Goal: Check status: Check status

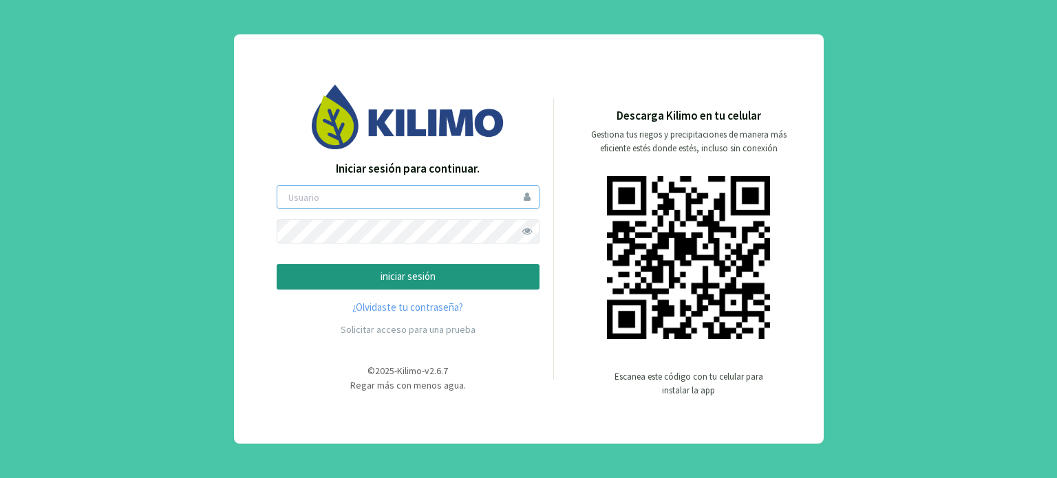
type input "saima"
click at [432, 276] on p "iniciar sesión" at bounding box center [407, 277] width 239 height 16
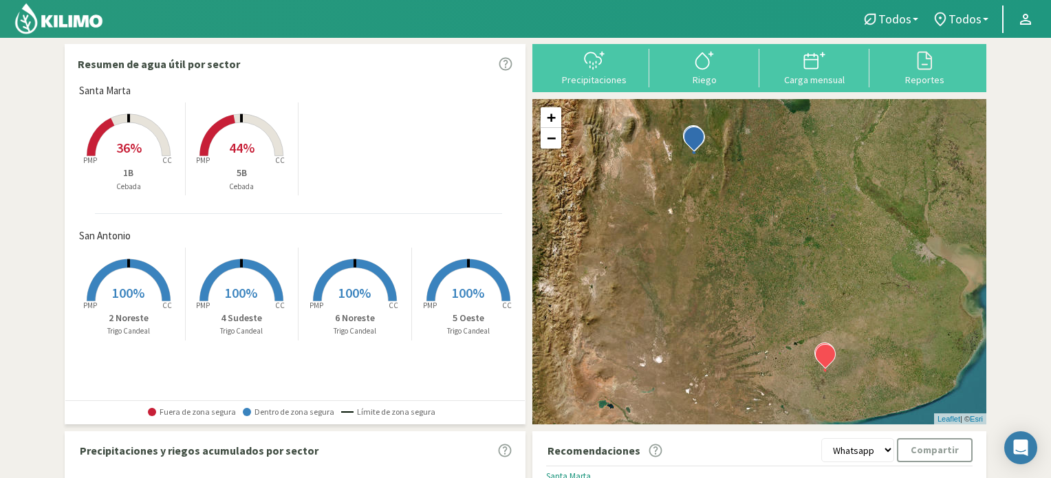
click at [235, 134] on rect at bounding box center [241, 157] width 110 height 110
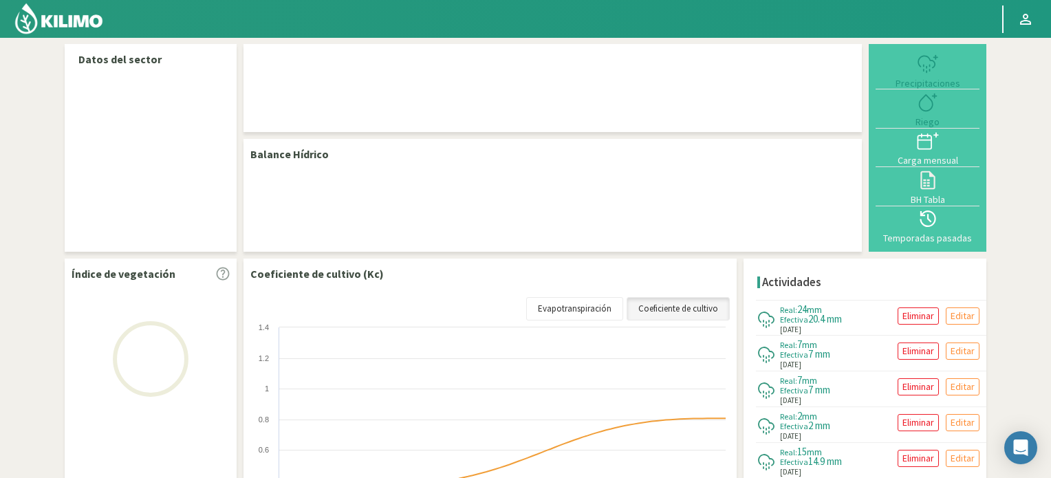
select select "1: Object"
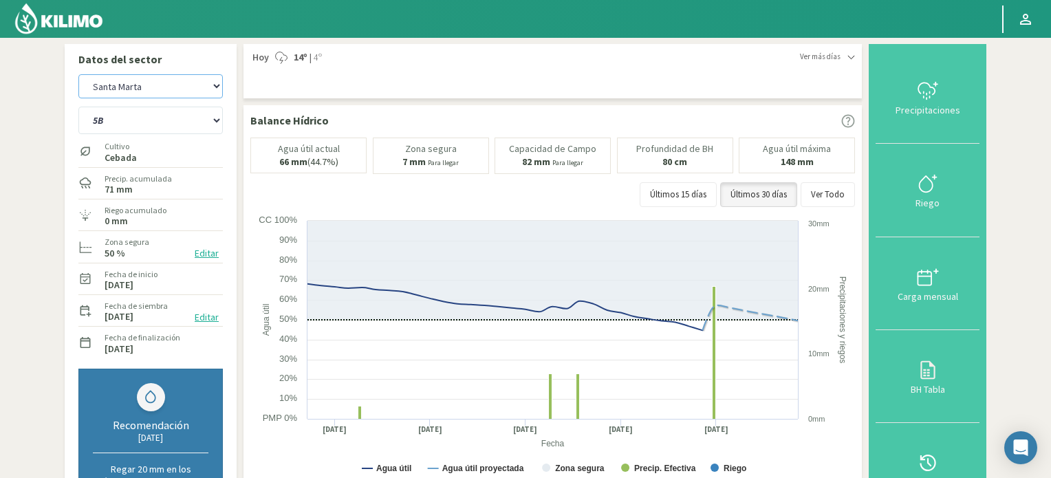
click at [215, 87] on select "San Antonio [GEOGRAPHIC_DATA][PERSON_NAME]" at bounding box center [150, 86] width 144 height 24
click at [78, 74] on select "San Antonio [GEOGRAPHIC_DATA][PERSON_NAME]" at bounding box center [150, 86] width 144 height 24
select select "2: Object"
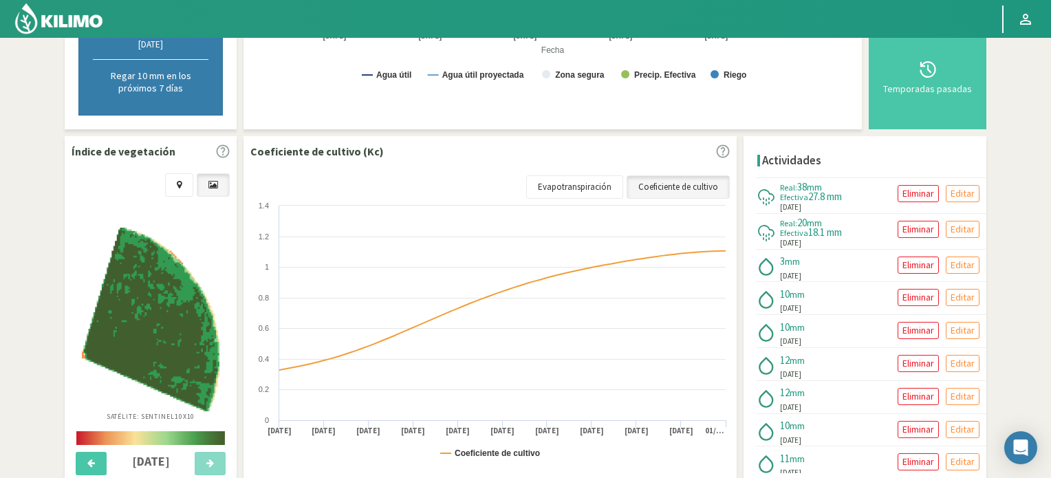
scroll to position [413, 0]
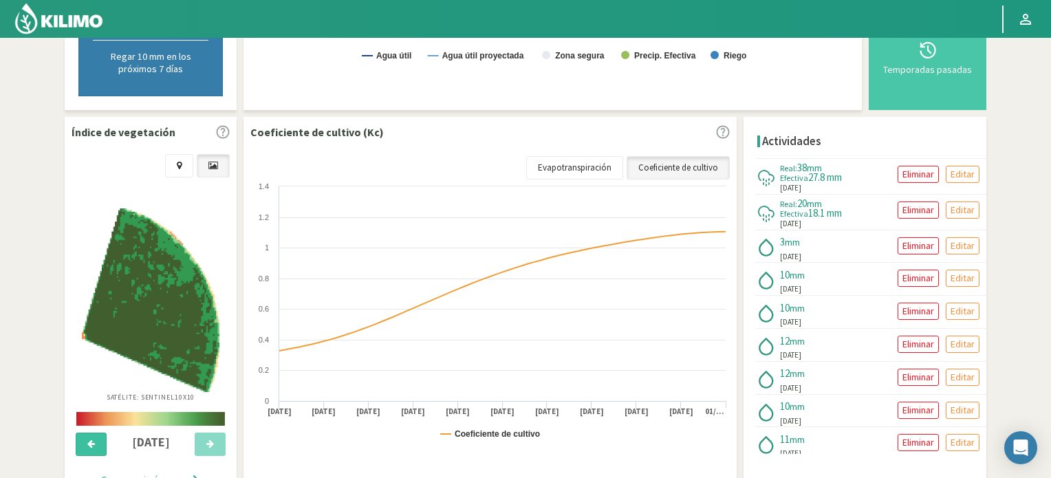
click at [94, 448] on icon at bounding box center [91, 444] width 8 height 9
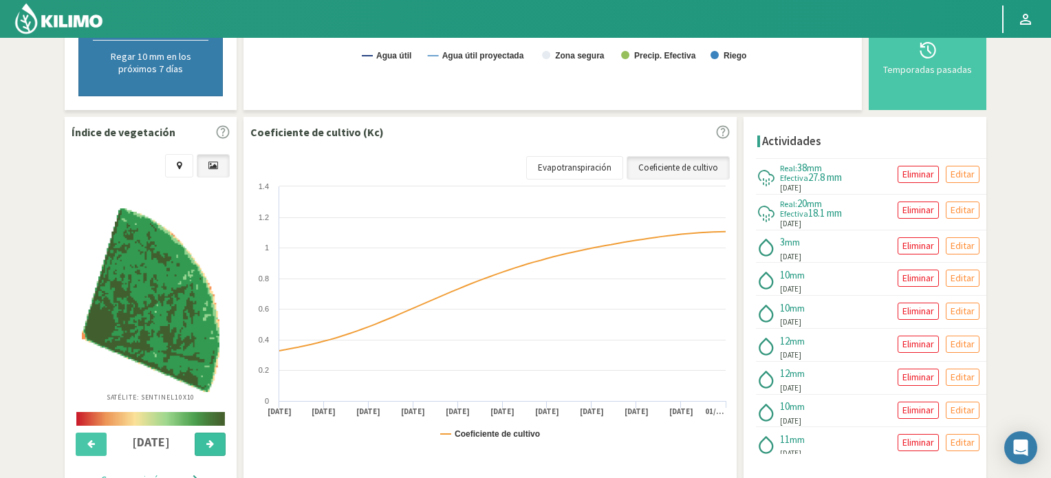
click at [212, 448] on icon at bounding box center [210, 444] width 8 height 9
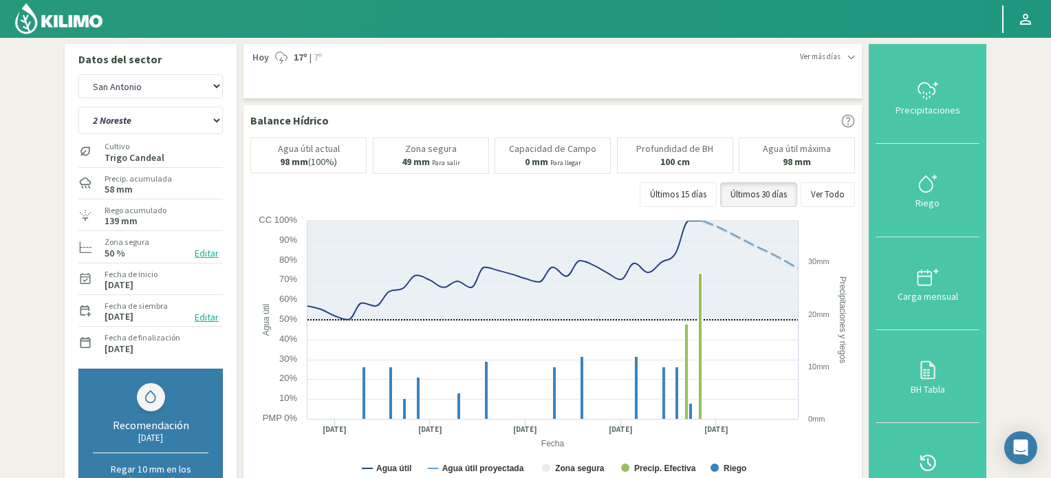
scroll to position [0, 0]
click at [209, 123] on select "2 Noreste 4 Sudeste 5 Oeste 6 Noreste" at bounding box center [150, 121] width 144 height 28
select select "3: Object"
click at [78, 107] on select "2 Noreste 4 Sudeste 5 Oeste 6 Noreste" at bounding box center [150, 121] width 144 height 28
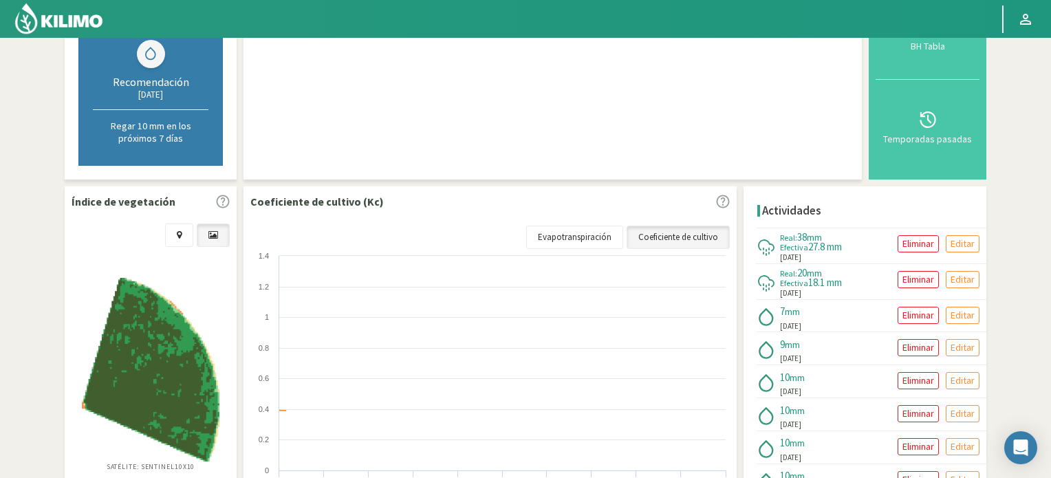
select select "4: Object"
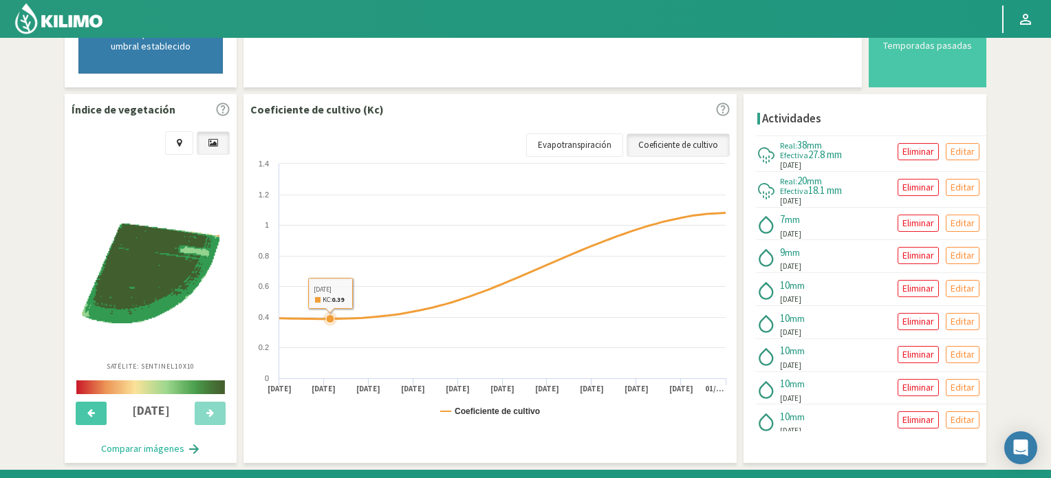
scroll to position [481, 0]
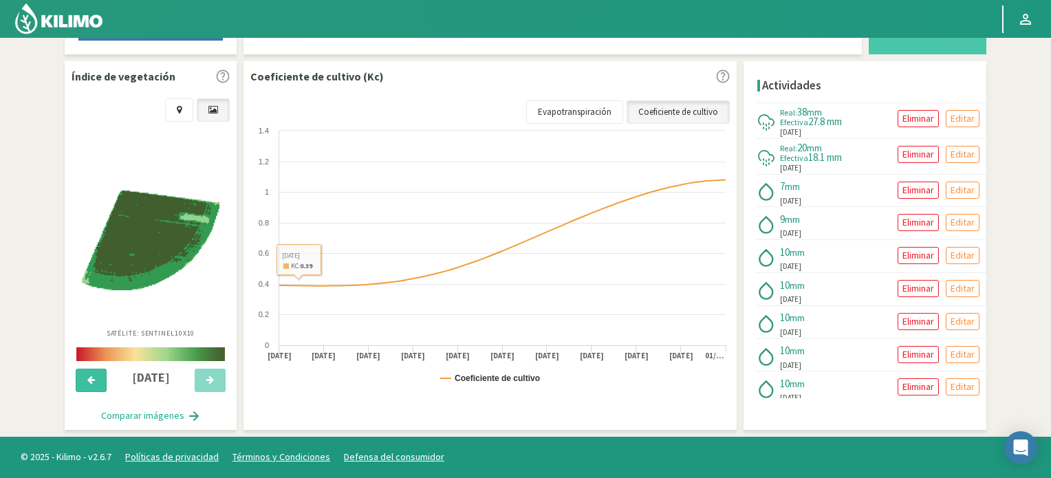
click at [98, 385] on button at bounding box center [91, 380] width 31 height 23
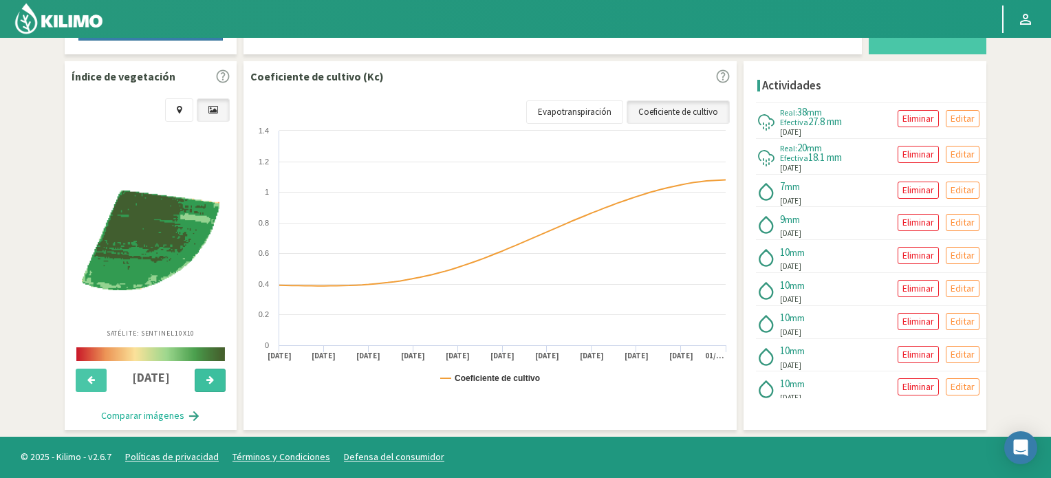
click at [207, 392] on button at bounding box center [210, 380] width 31 height 23
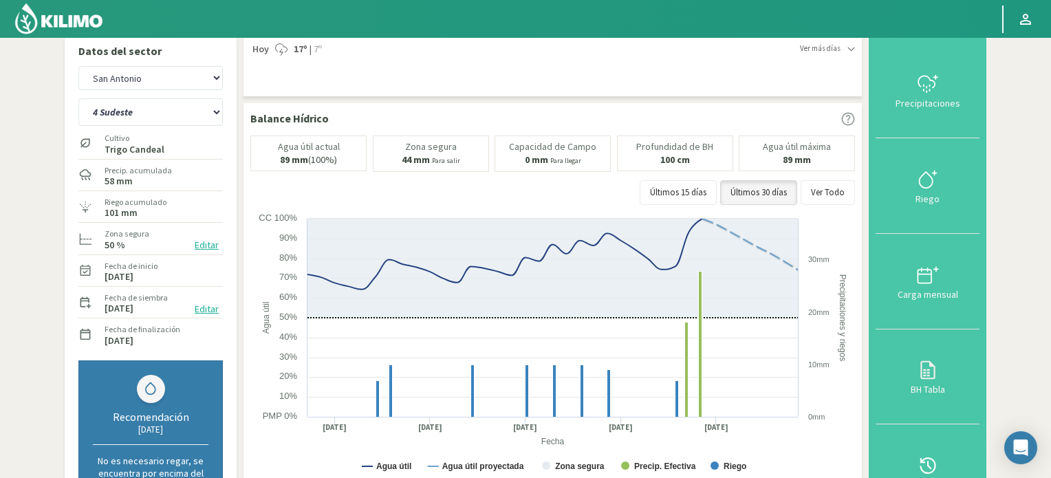
scroll to position [0, 0]
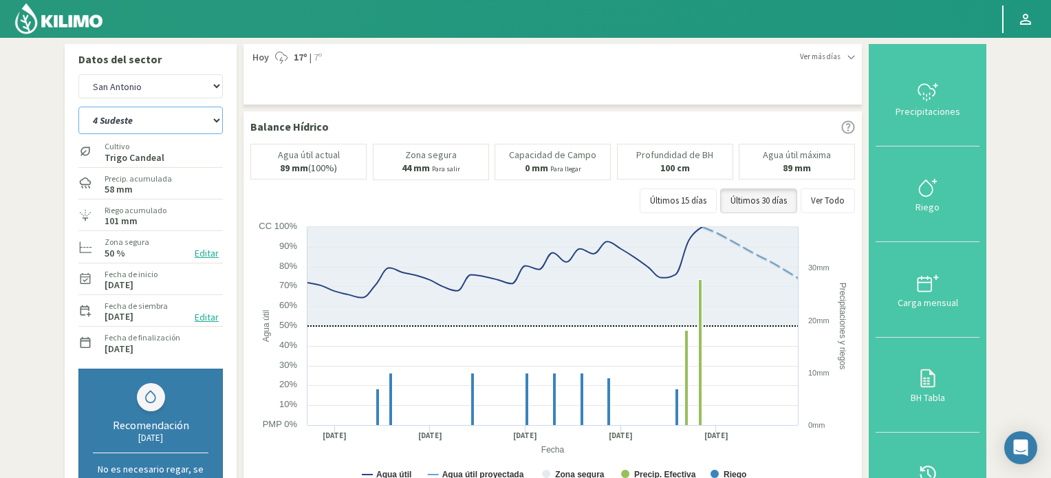
click at [205, 119] on select "2 Noreste 4 Sudeste 5 Oeste 6 Noreste" at bounding box center [150, 121] width 144 height 28
select select "8: Object"
click at [78, 107] on select "2 Noreste 4 Sudeste 5 Oeste 6 Noreste" at bounding box center [150, 121] width 144 height 28
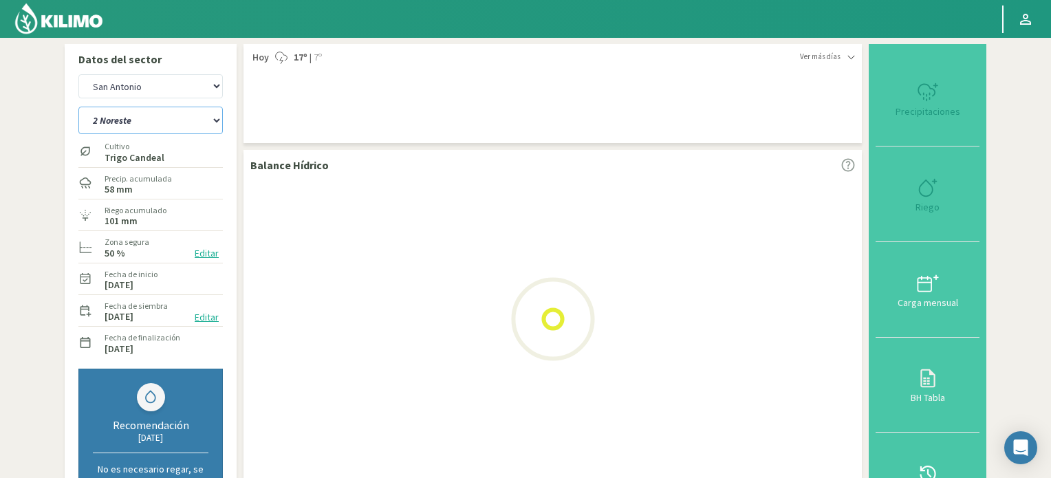
select select "6: Object"
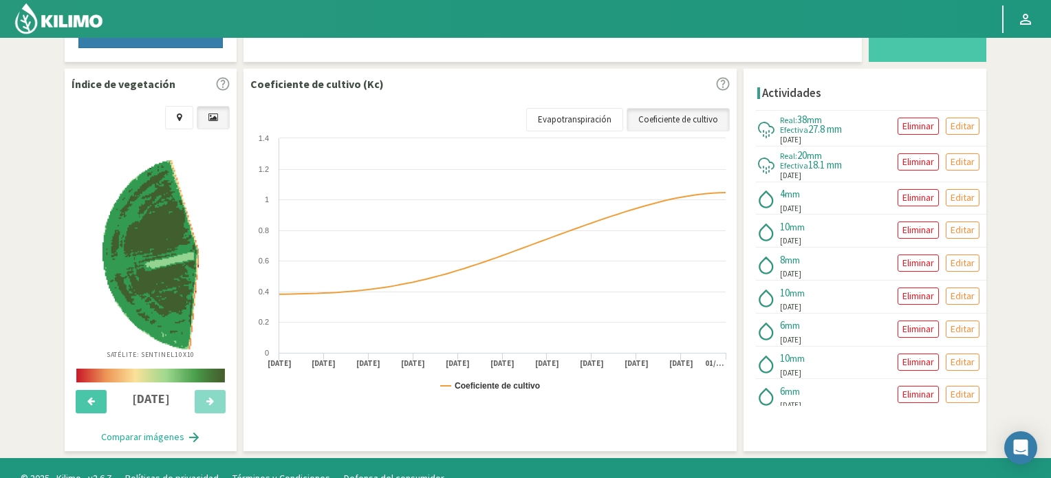
scroll to position [481, 0]
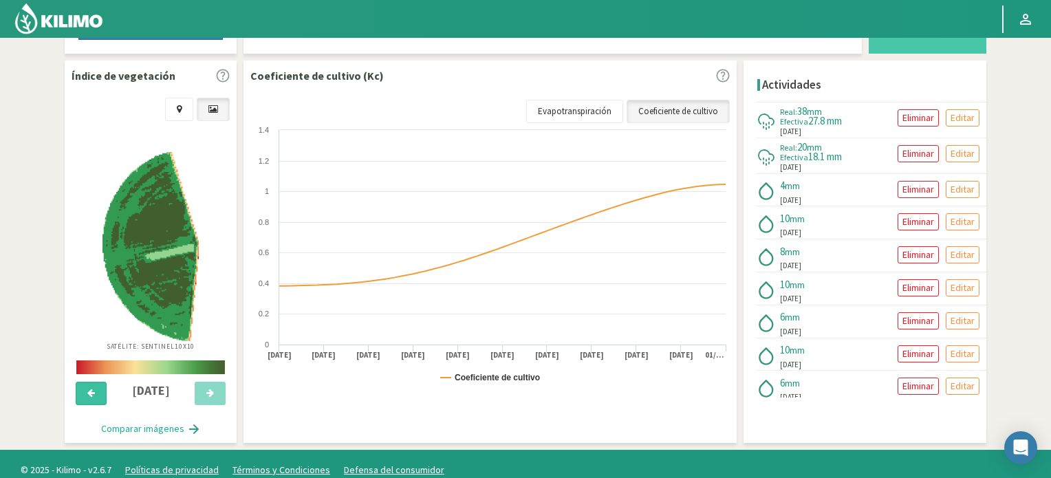
click at [95, 405] on button at bounding box center [91, 393] width 31 height 23
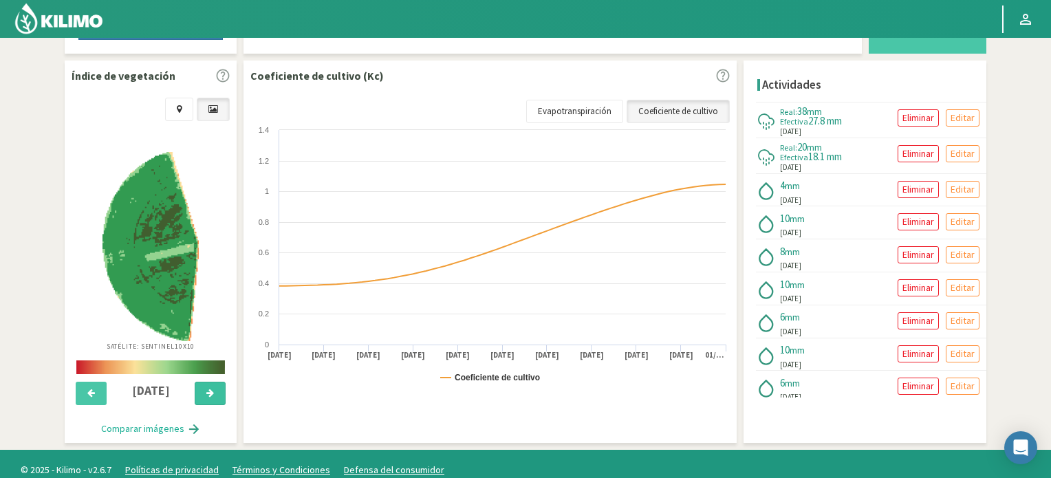
click at [217, 404] on button at bounding box center [210, 393] width 31 height 23
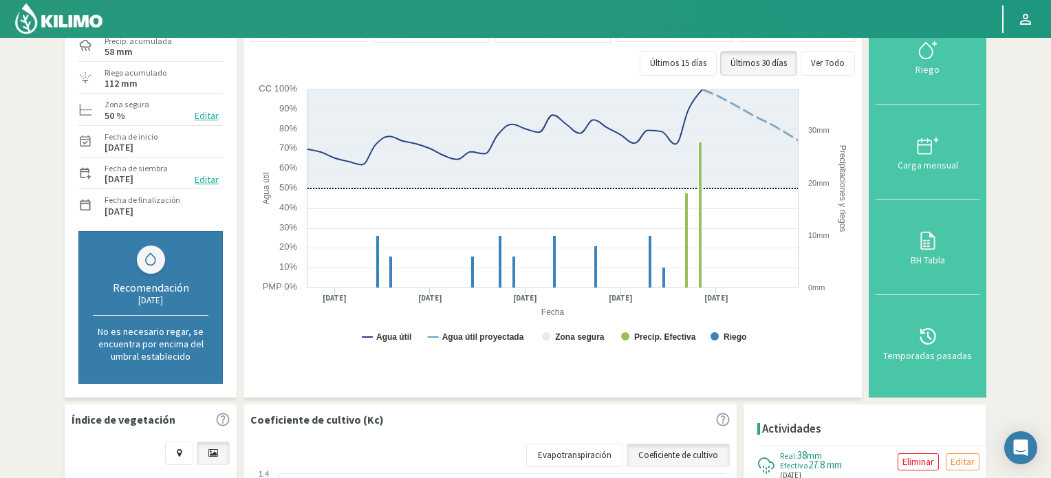
scroll to position [0, 0]
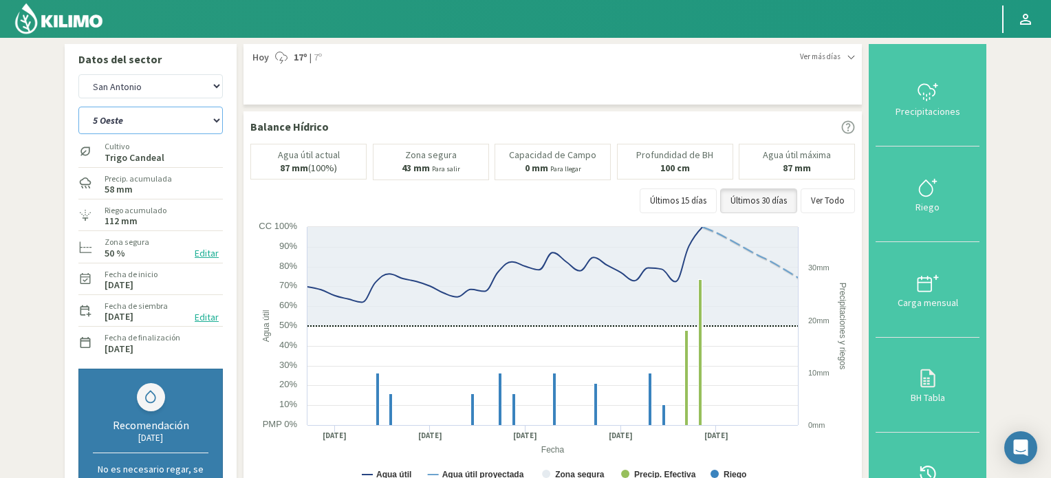
click at [207, 124] on select "2 Noreste 4 Sudeste 5 Oeste 6 Noreste" at bounding box center [150, 121] width 144 height 28
select select "13: Object"
click at [78, 107] on select "2 Noreste 4 Sudeste 5 Oeste 6 Noreste" at bounding box center [150, 121] width 144 height 28
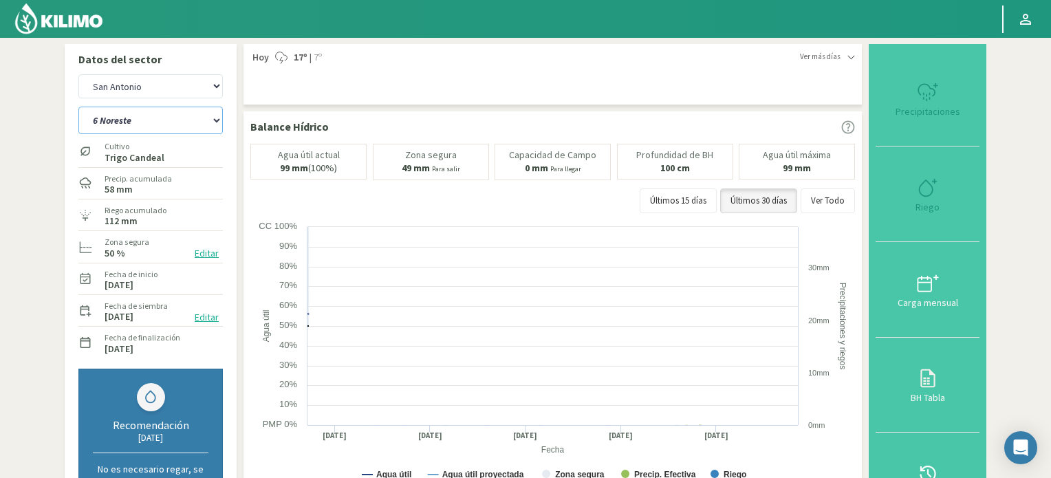
select select "8: Object"
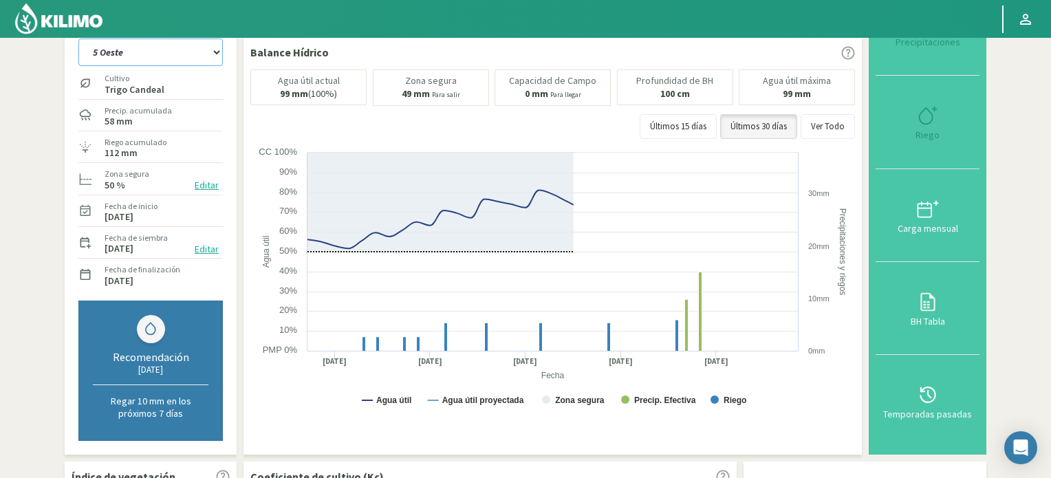
select select "17: Object"
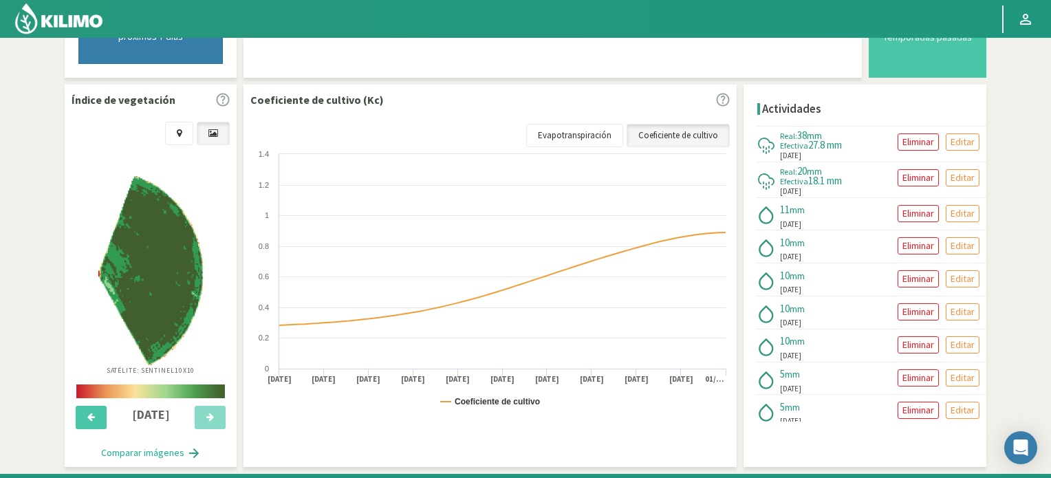
scroll to position [475, 0]
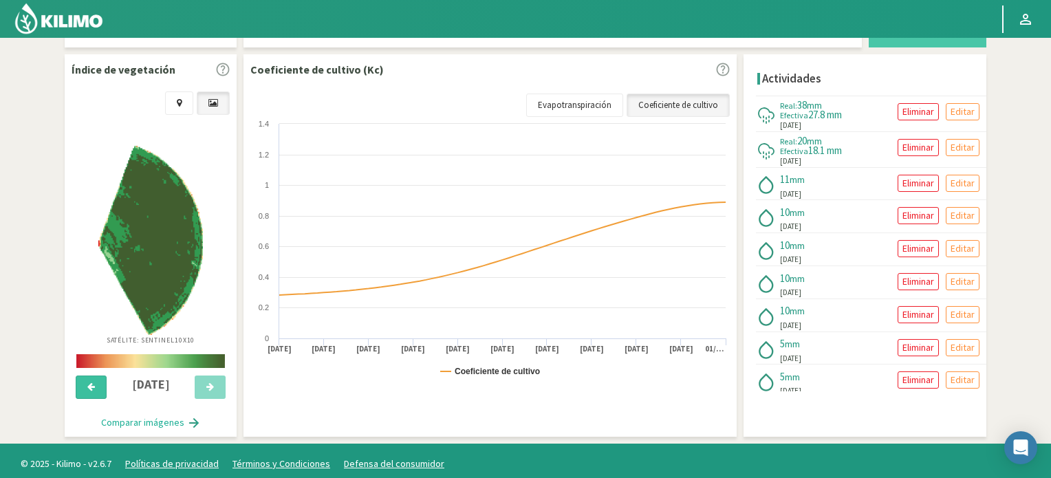
click at [83, 399] on button at bounding box center [91, 387] width 31 height 23
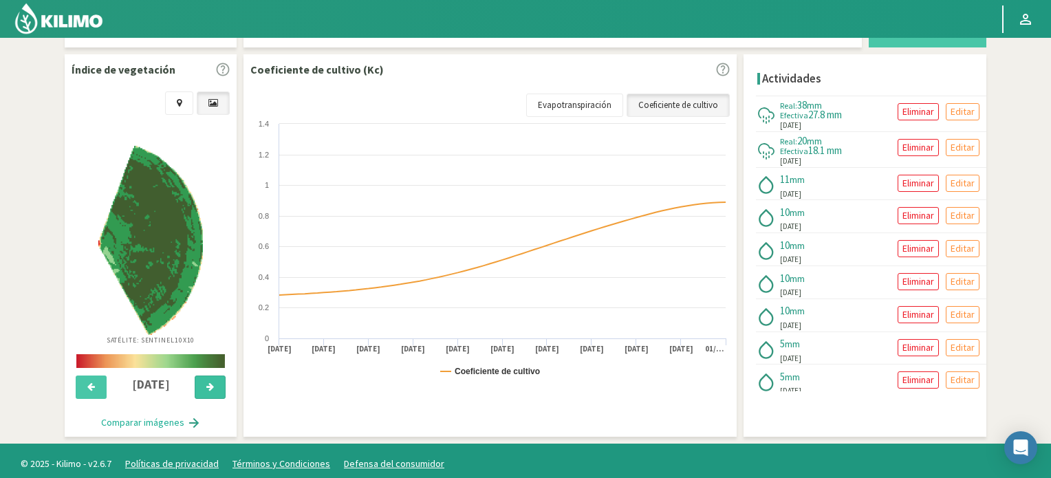
click at [219, 398] on button at bounding box center [210, 387] width 31 height 23
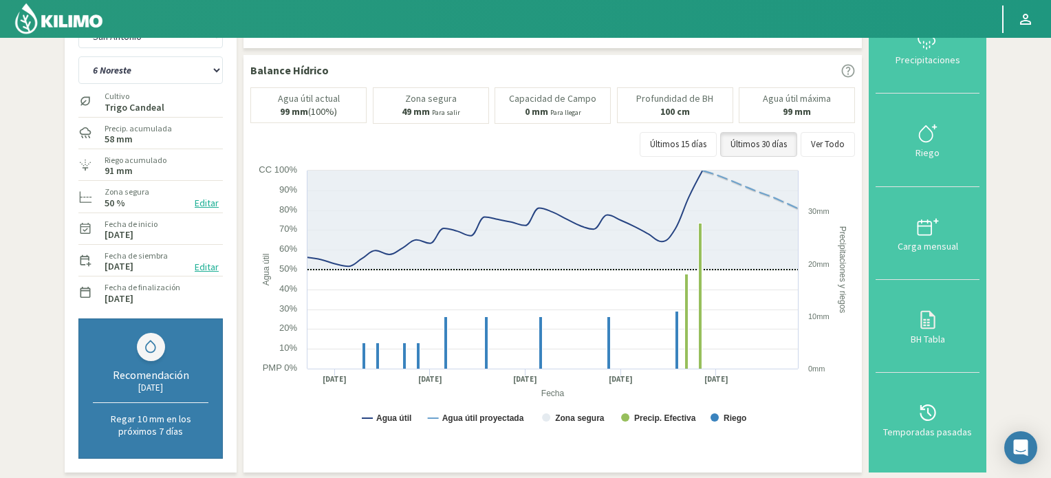
scroll to position [0, 0]
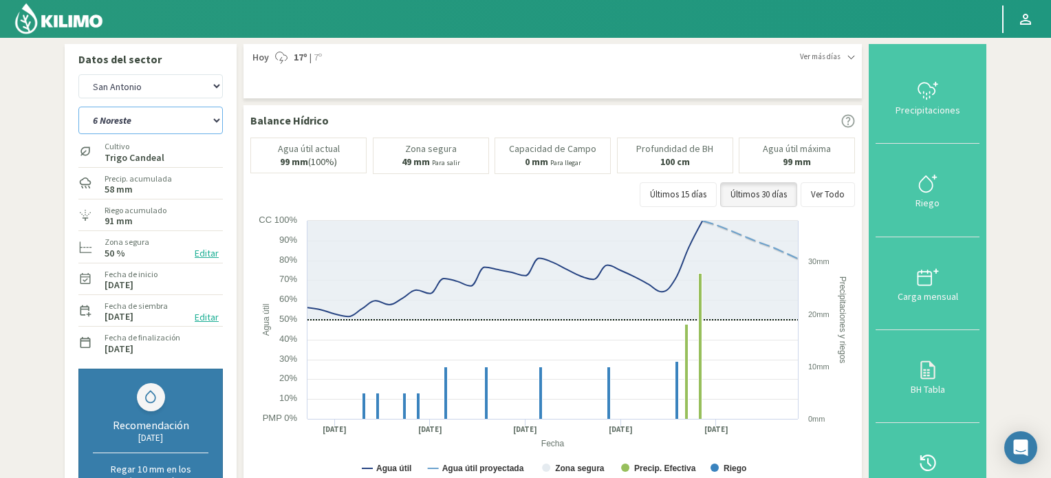
click at [196, 112] on select "2 Noreste 4 Sudeste 5 Oeste 6 Noreste" at bounding box center [150, 121] width 144 height 28
click at [215, 90] on select "San Antonio [GEOGRAPHIC_DATA][PERSON_NAME]" at bounding box center [150, 86] width 144 height 24
click at [206, 84] on select "San Antonio [GEOGRAPHIC_DATA][PERSON_NAME]" at bounding box center [150, 86] width 144 height 24
click at [207, 85] on select "San Antonio [GEOGRAPHIC_DATA][PERSON_NAME]" at bounding box center [150, 86] width 144 height 24
click at [78, 74] on select "San Antonio [GEOGRAPHIC_DATA][PERSON_NAME]" at bounding box center [150, 86] width 144 height 24
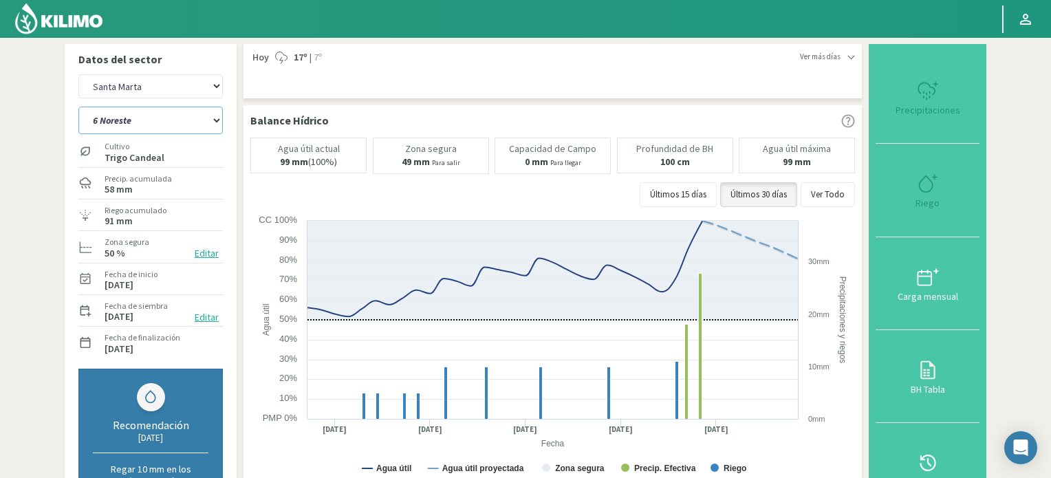
click at [209, 120] on select "2 Noreste 4 Sudeste 5 Oeste 6 Noreste" at bounding box center [150, 121] width 144 height 28
select select "11: Object"
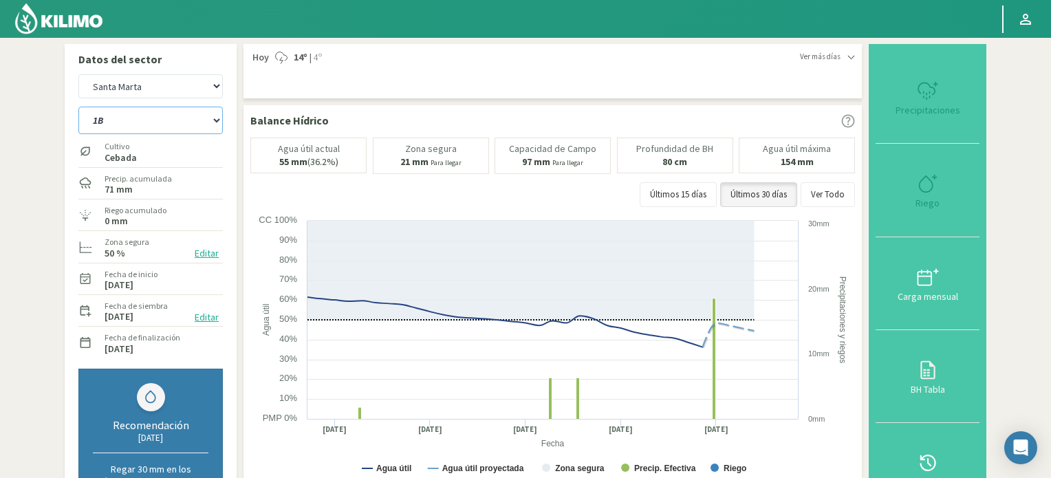
click at [78, 107] on select "1B 5B" at bounding box center [150, 121] width 144 height 28
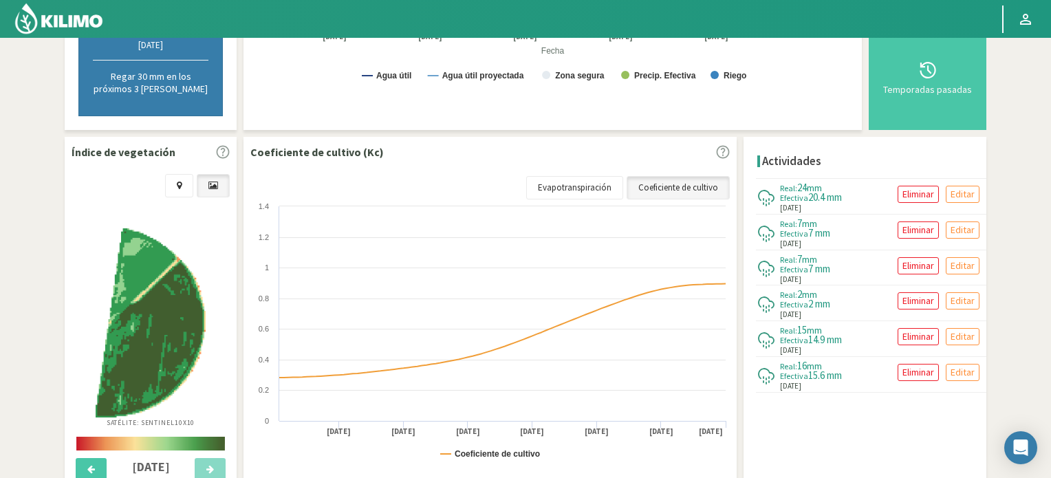
scroll to position [481, 0]
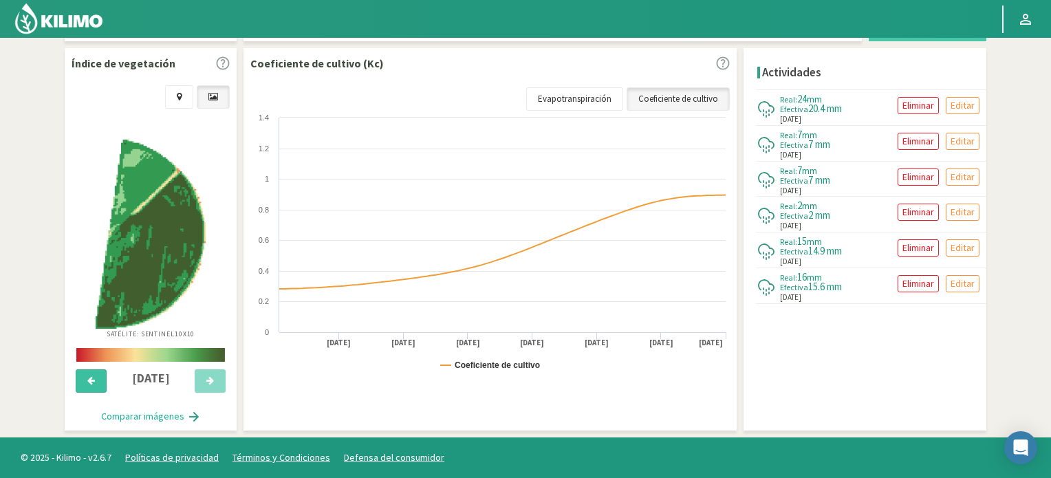
click at [84, 385] on button at bounding box center [91, 380] width 31 height 23
click at [215, 386] on button at bounding box center [210, 380] width 31 height 23
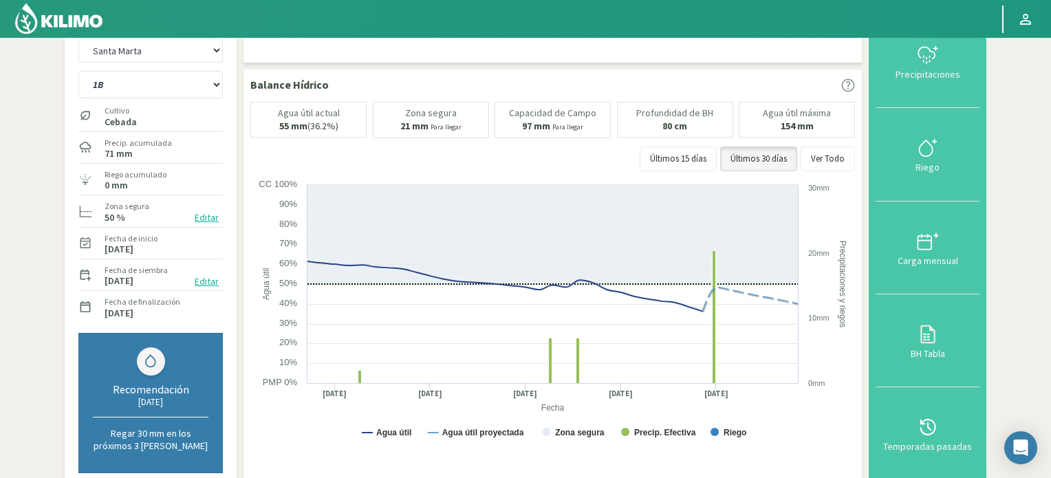
scroll to position [0, 0]
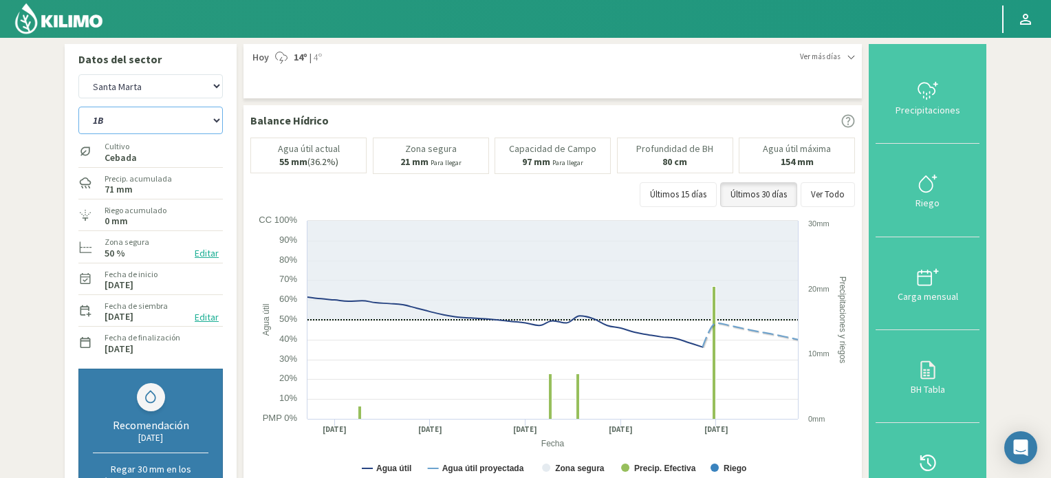
click at [219, 122] on select "1B 5B" at bounding box center [150, 121] width 144 height 28
click at [78, 107] on select "1B 5B" at bounding box center [150, 121] width 144 height 28
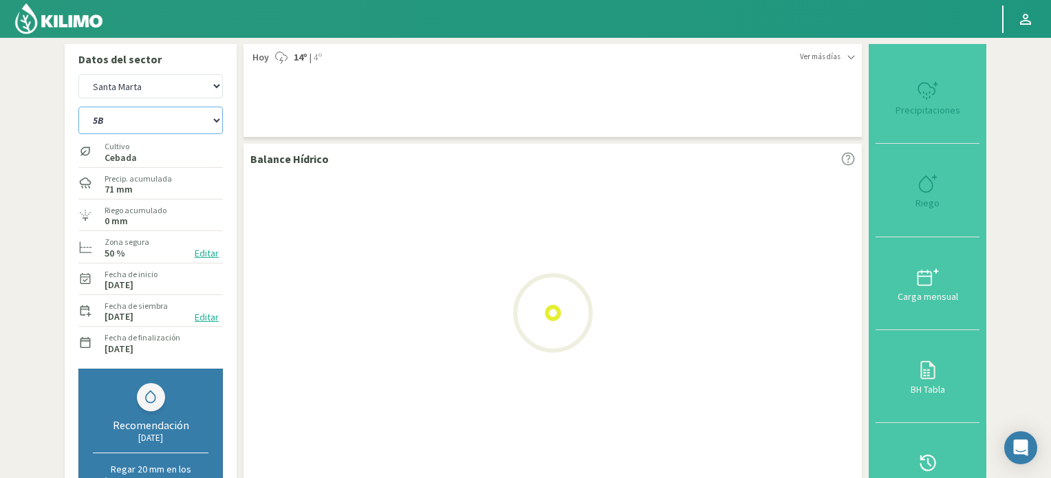
select select "18: Object"
select select "13: Object"
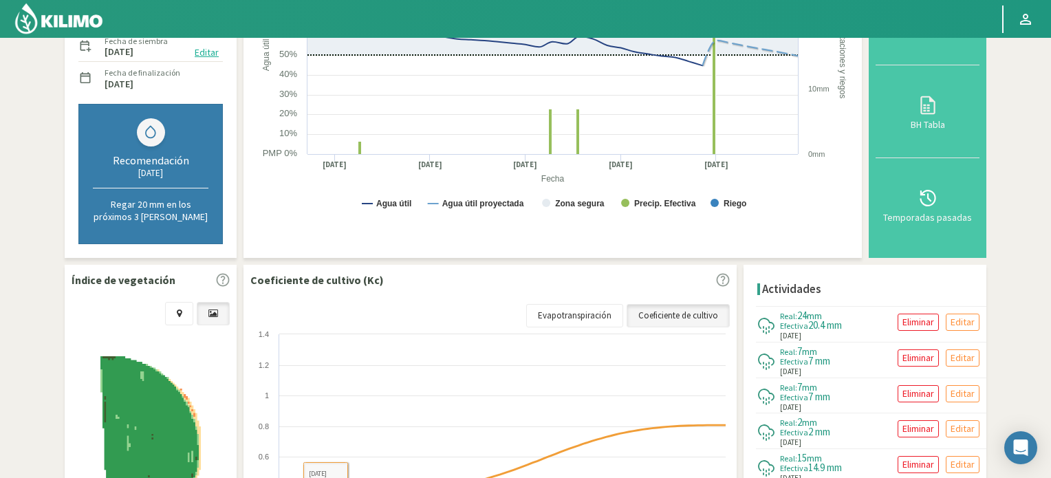
scroll to position [69, 0]
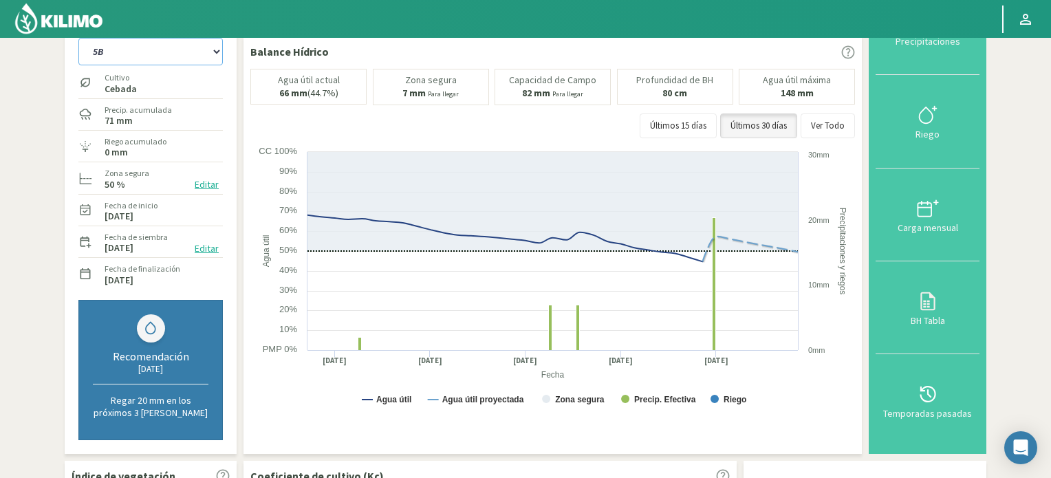
click at [207, 58] on select "1B 5B" at bounding box center [150, 52] width 144 height 28
click at [78, 38] on select "1B 5B" at bounding box center [150, 52] width 144 height 28
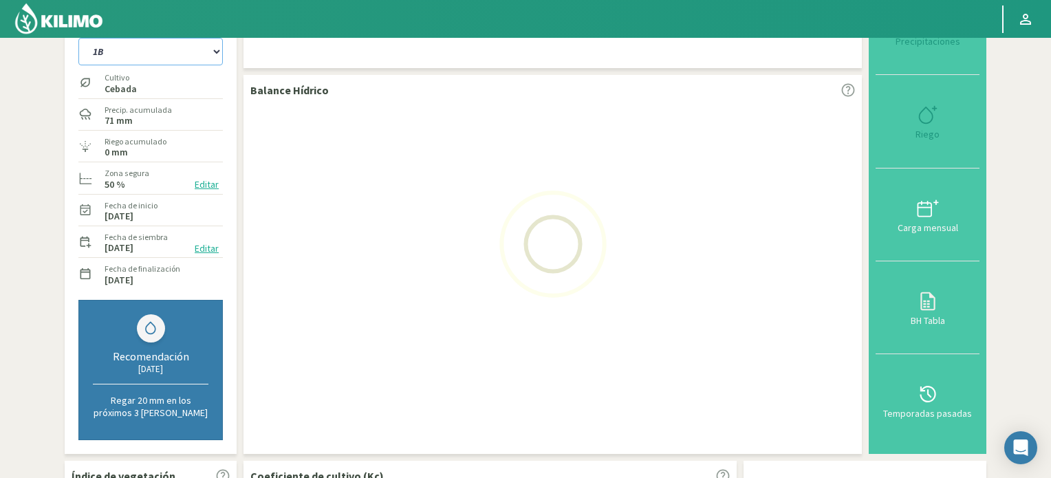
select select "21: Object"
select select "15: Object"
select select "22: Object"
